Goal: Find specific page/section: Find specific page/section

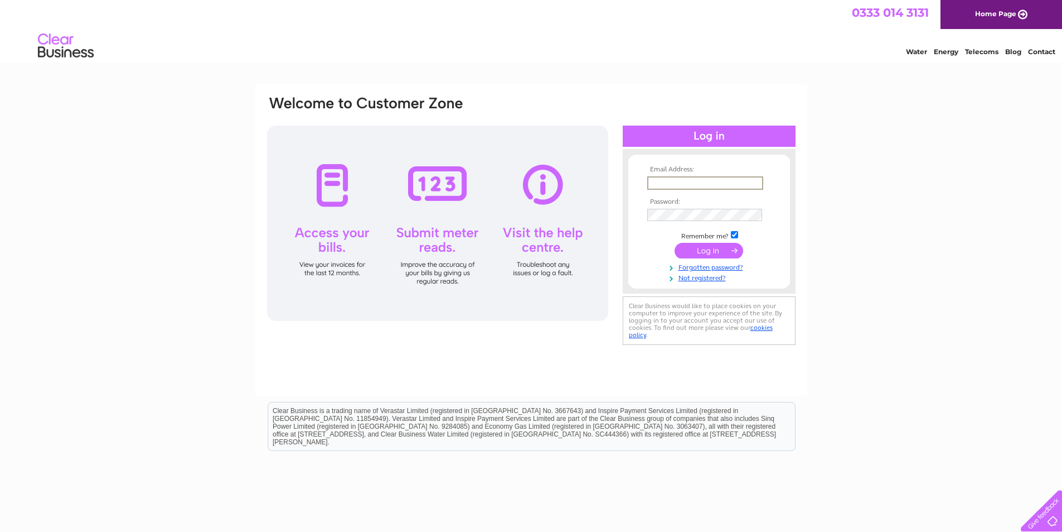
click at [698, 183] on input "text" at bounding box center [706, 182] width 116 height 13
type input "[EMAIL_ADDRESS][DOMAIN_NAME]"
click at [713, 249] on input "submit" at bounding box center [709, 251] width 69 height 16
click at [675, 243] on input "submit" at bounding box center [709, 251] width 69 height 16
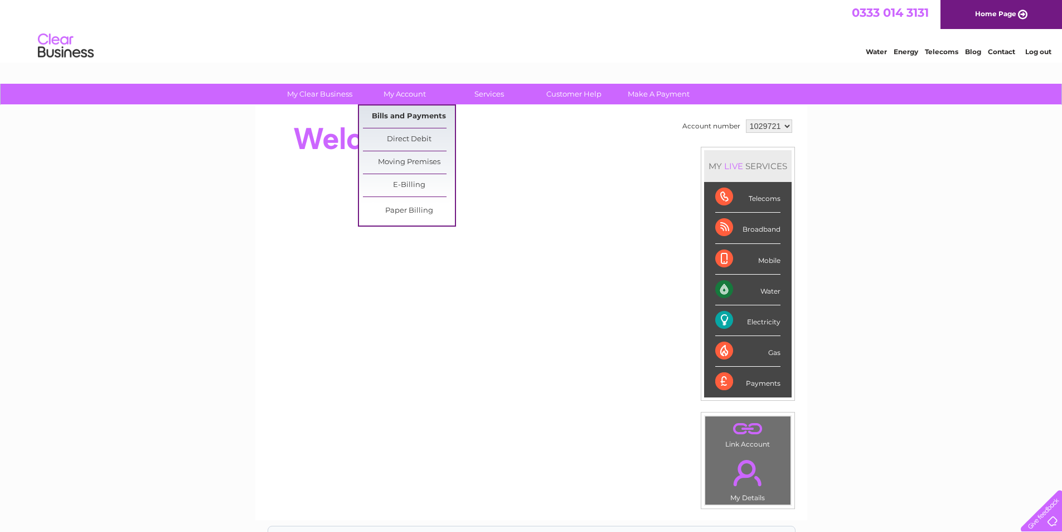
click at [423, 113] on link "Bills and Payments" at bounding box center [409, 116] width 92 height 22
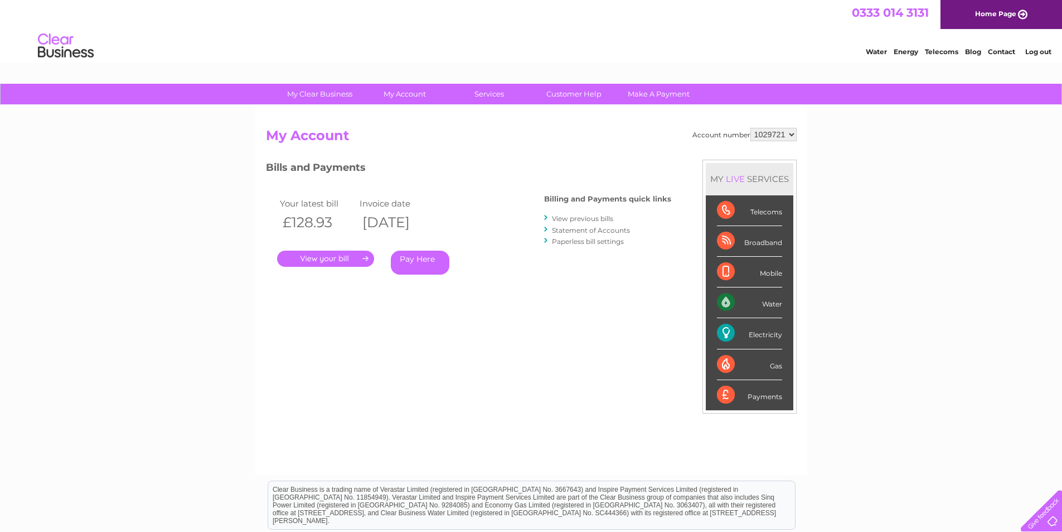
click at [348, 260] on link "." at bounding box center [325, 258] width 97 height 16
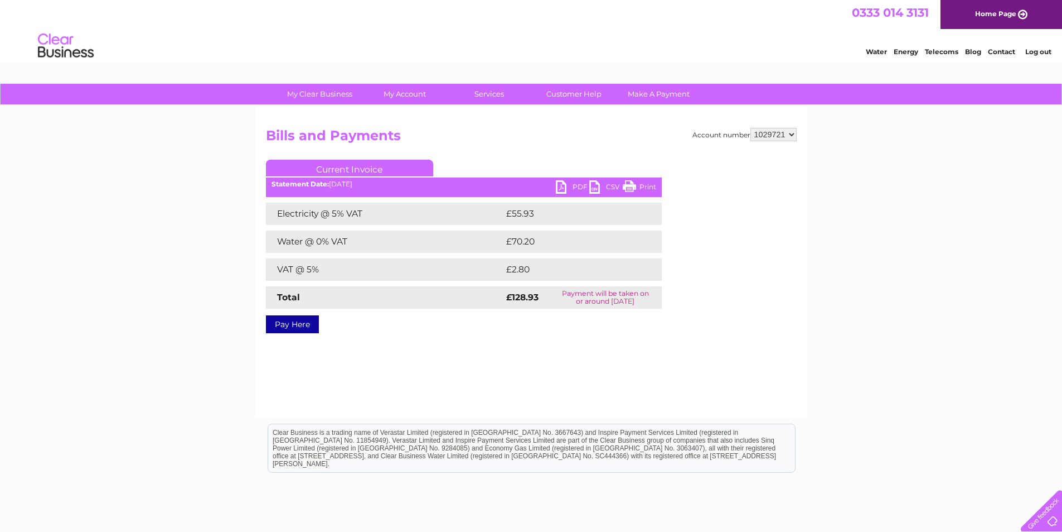
click at [581, 190] on link "PDF" at bounding box center [572, 188] width 33 height 16
